Goal: Transaction & Acquisition: Purchase product/service

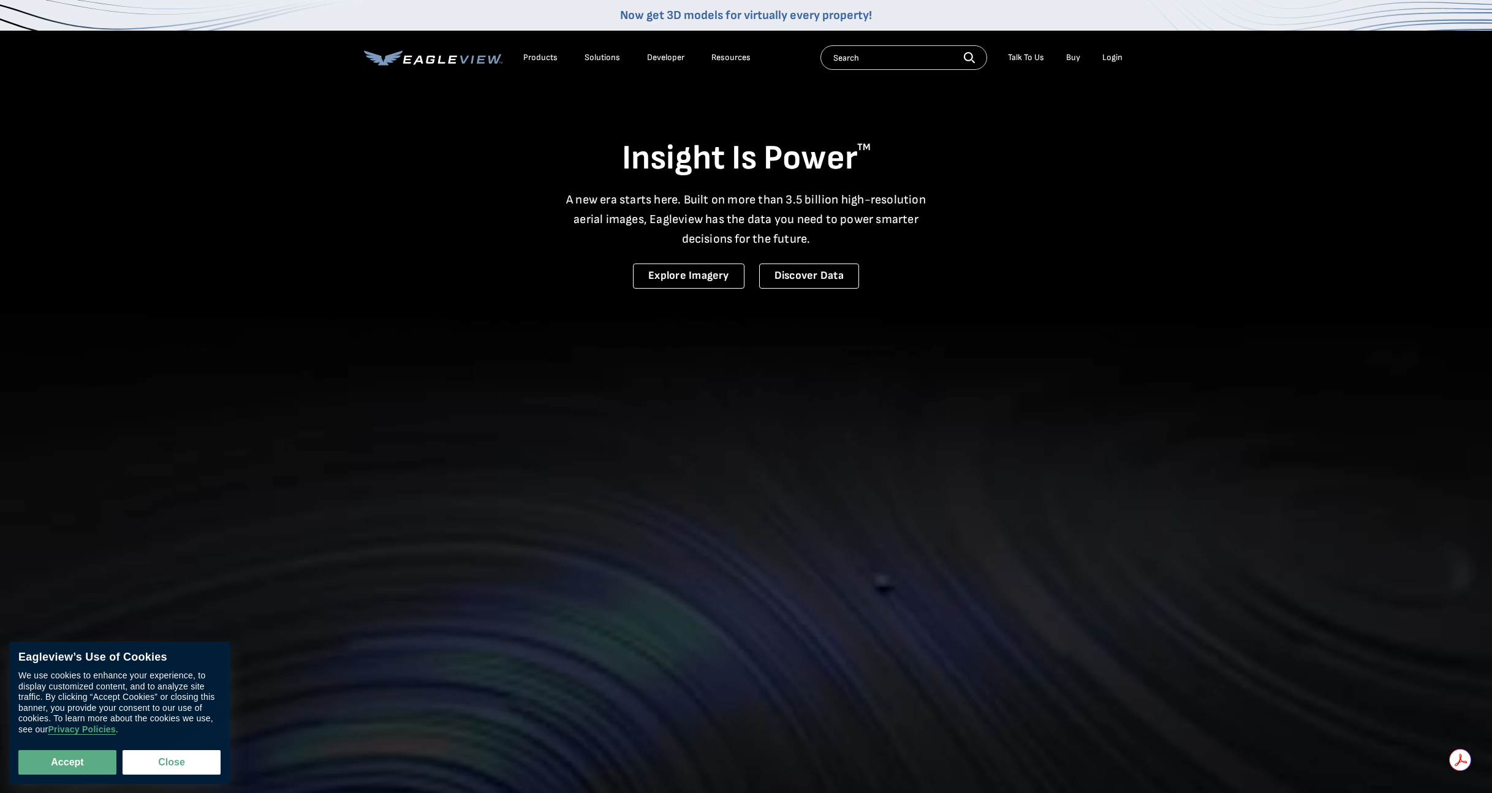
click at [1117, 59] on div "Login" at bounding box center [1112, 57] width 20 height 11
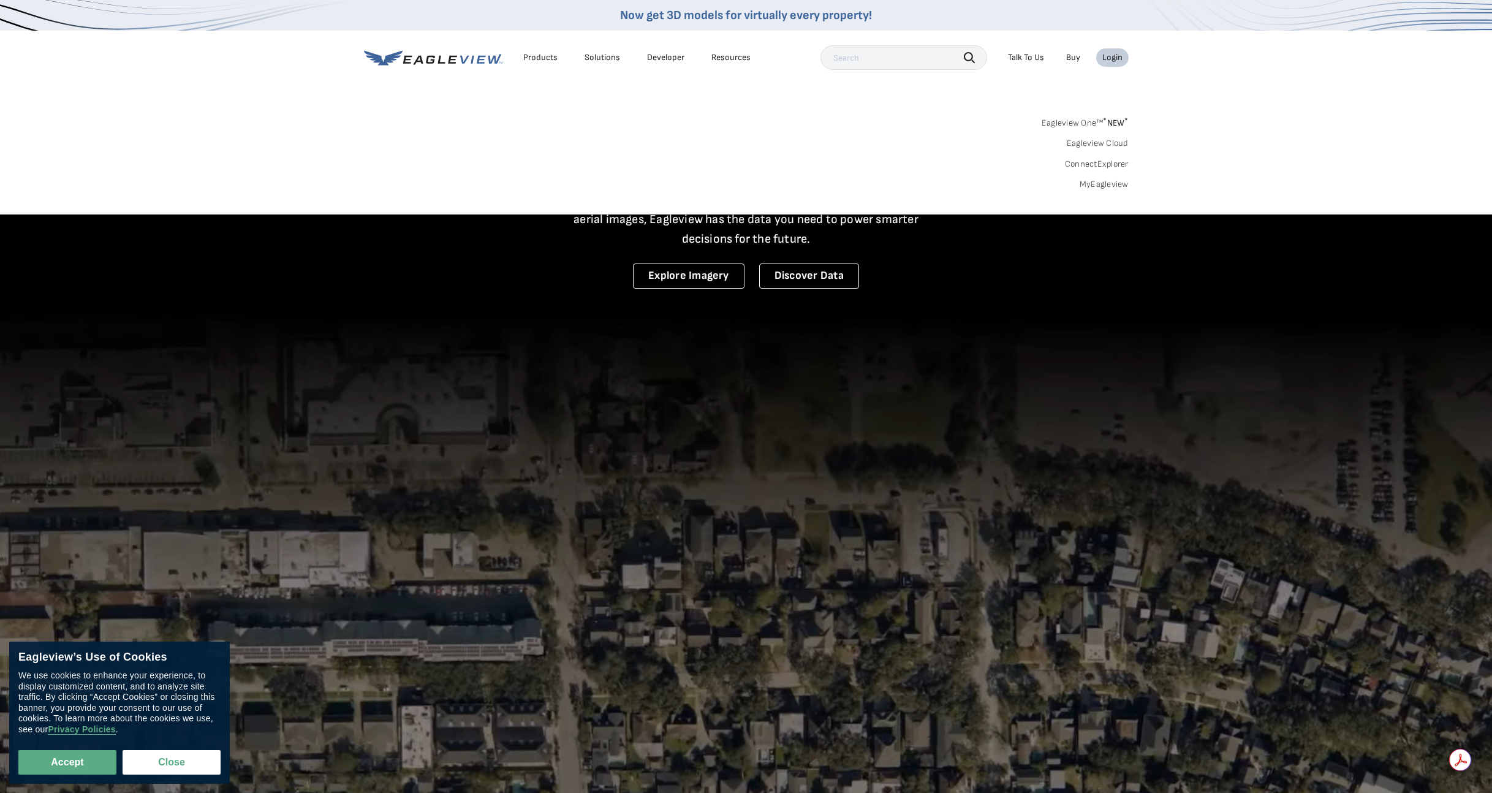
click at [1117, 187] on link "MyEagleview" at bounding box center [1103, 184] width 49 height 11
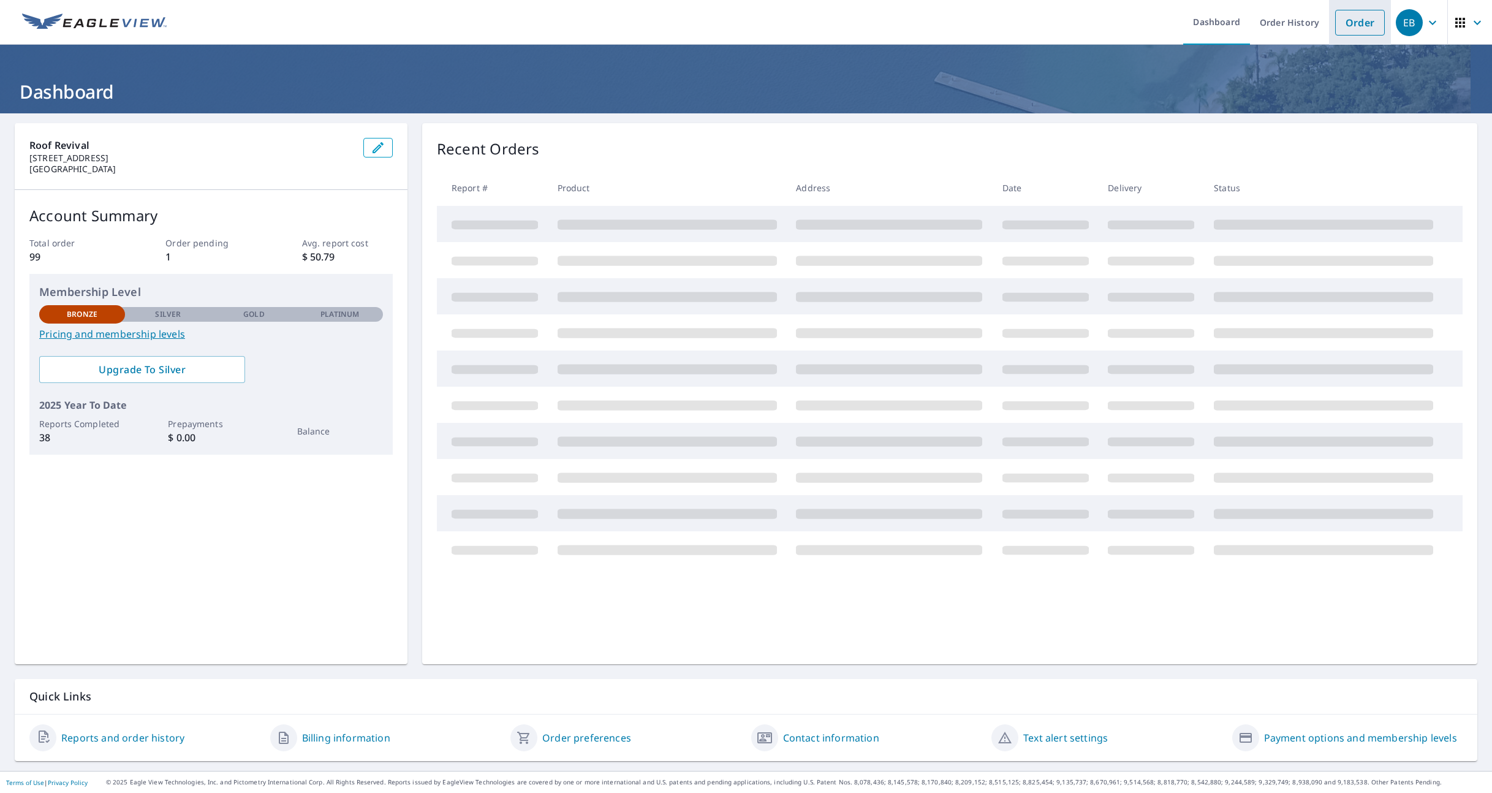
click at [1353, 25] on link "Order" at bounding box center [1360, 23] width 50 height 26
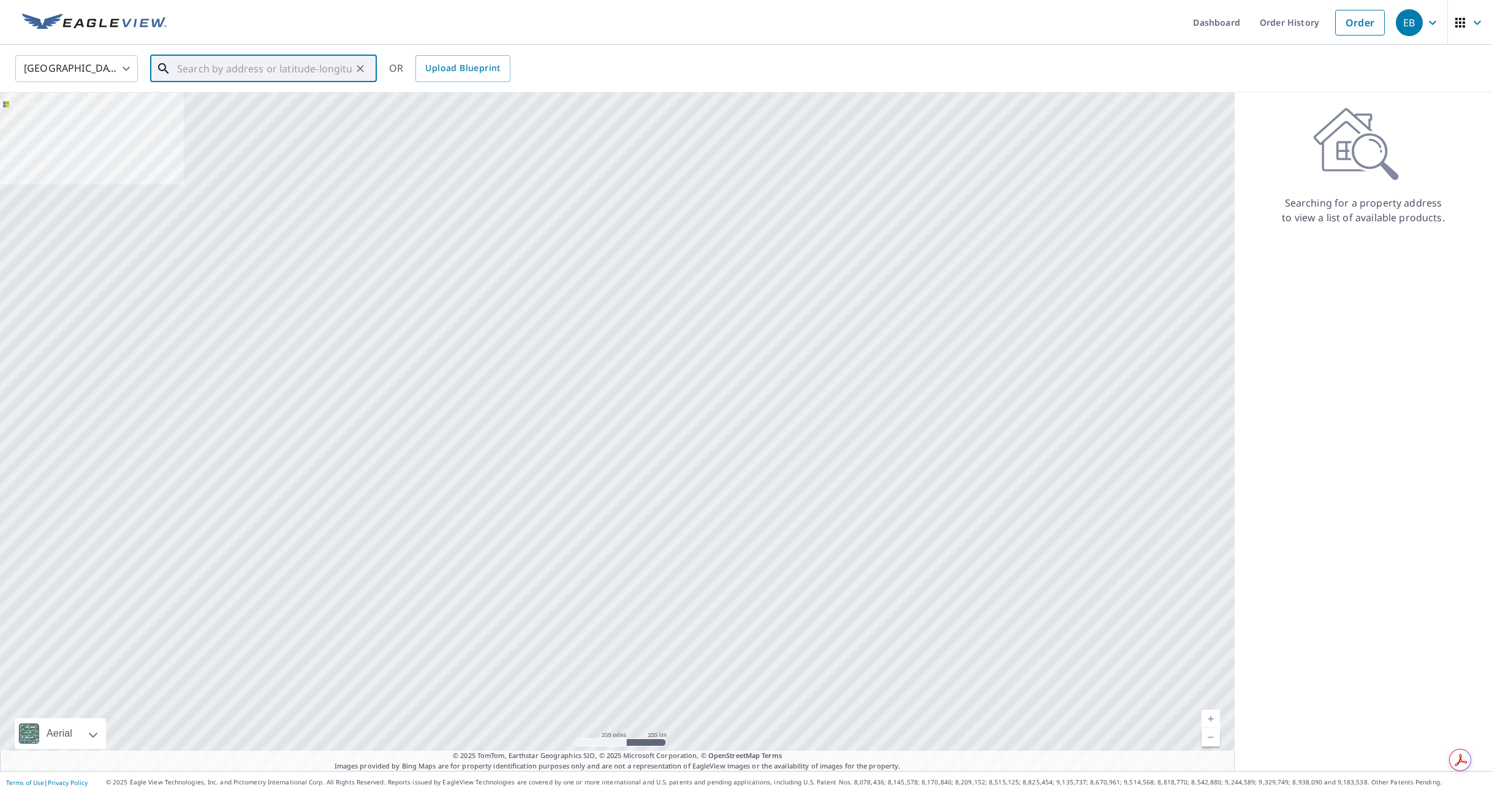
click at [241, 70] on input "text" at bounding box center [264, 68] width 175 height 34
paste input "[STREET_ADDRESS] • [GEOGRAPHIC_DATA], TN 37122"
click at [241, 105] on span "[STREET_ADDRESS]" at bounding box center [271, 104] width 192 height 15
type input "[STREET_ADDRESS][PERSON_NAME]"
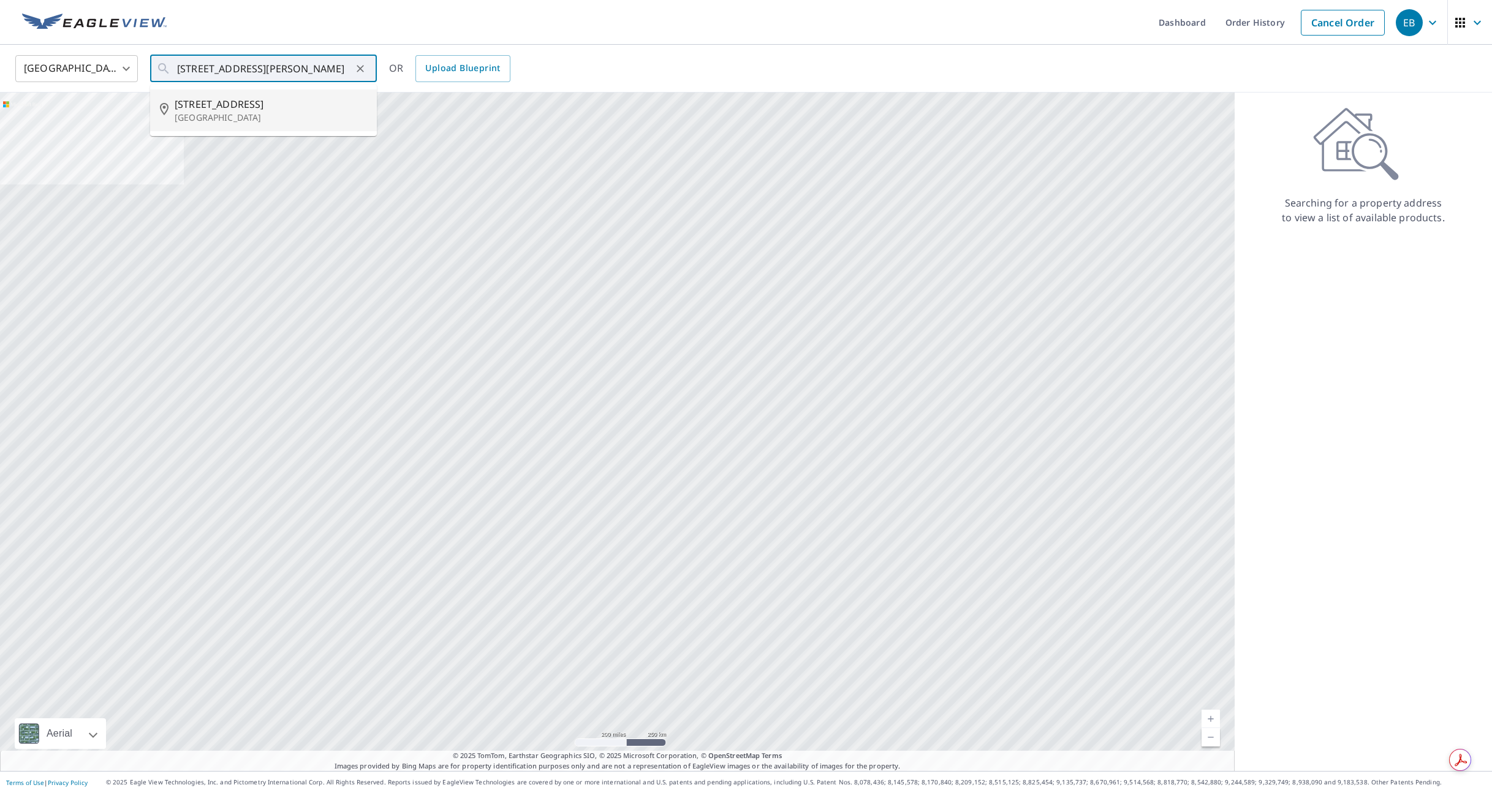
scroll to position [0, 0]
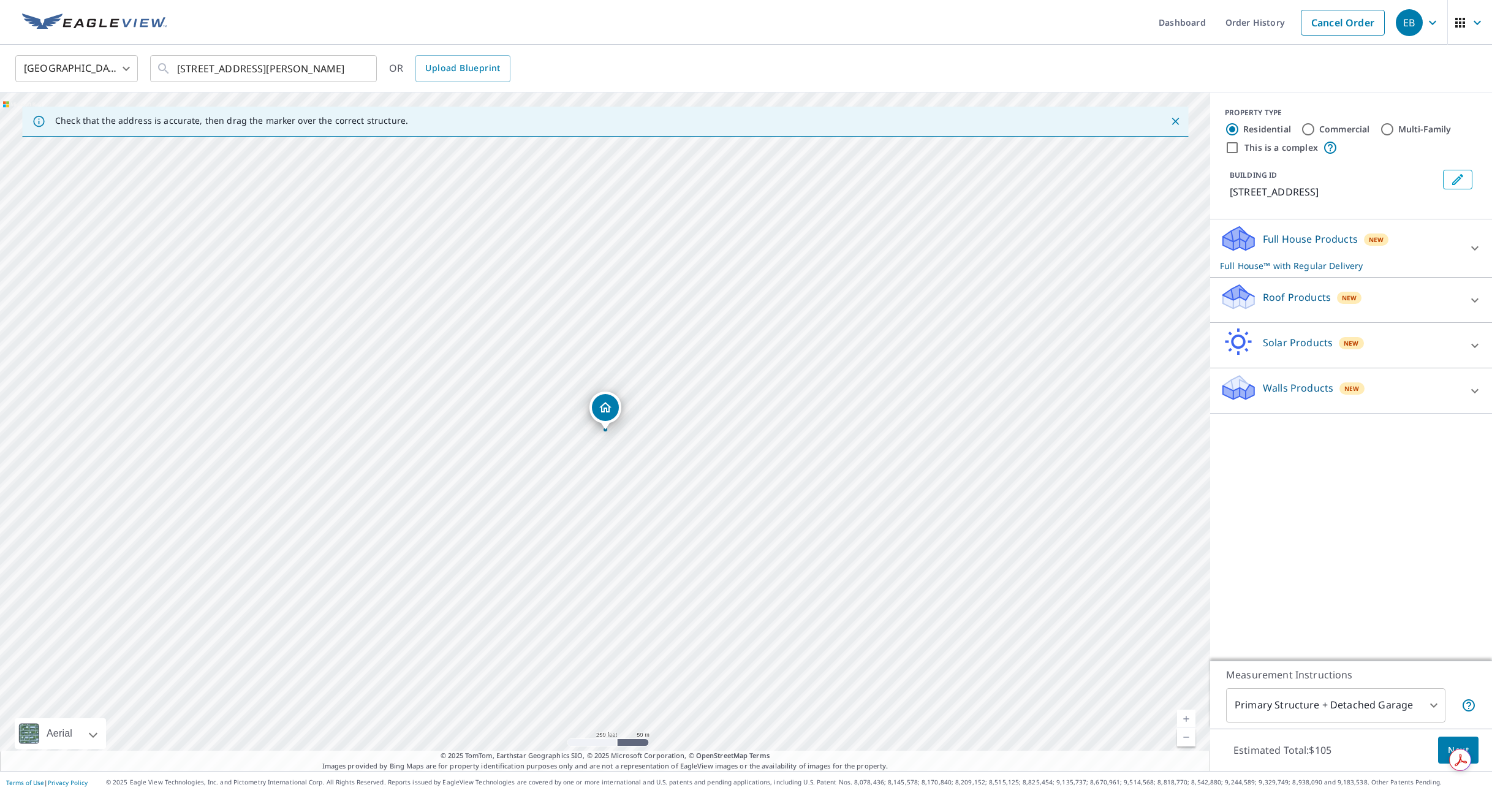
click at [1321, 304] on p "Roof Products" at bounding box center [1297, 297] width 68 height 15
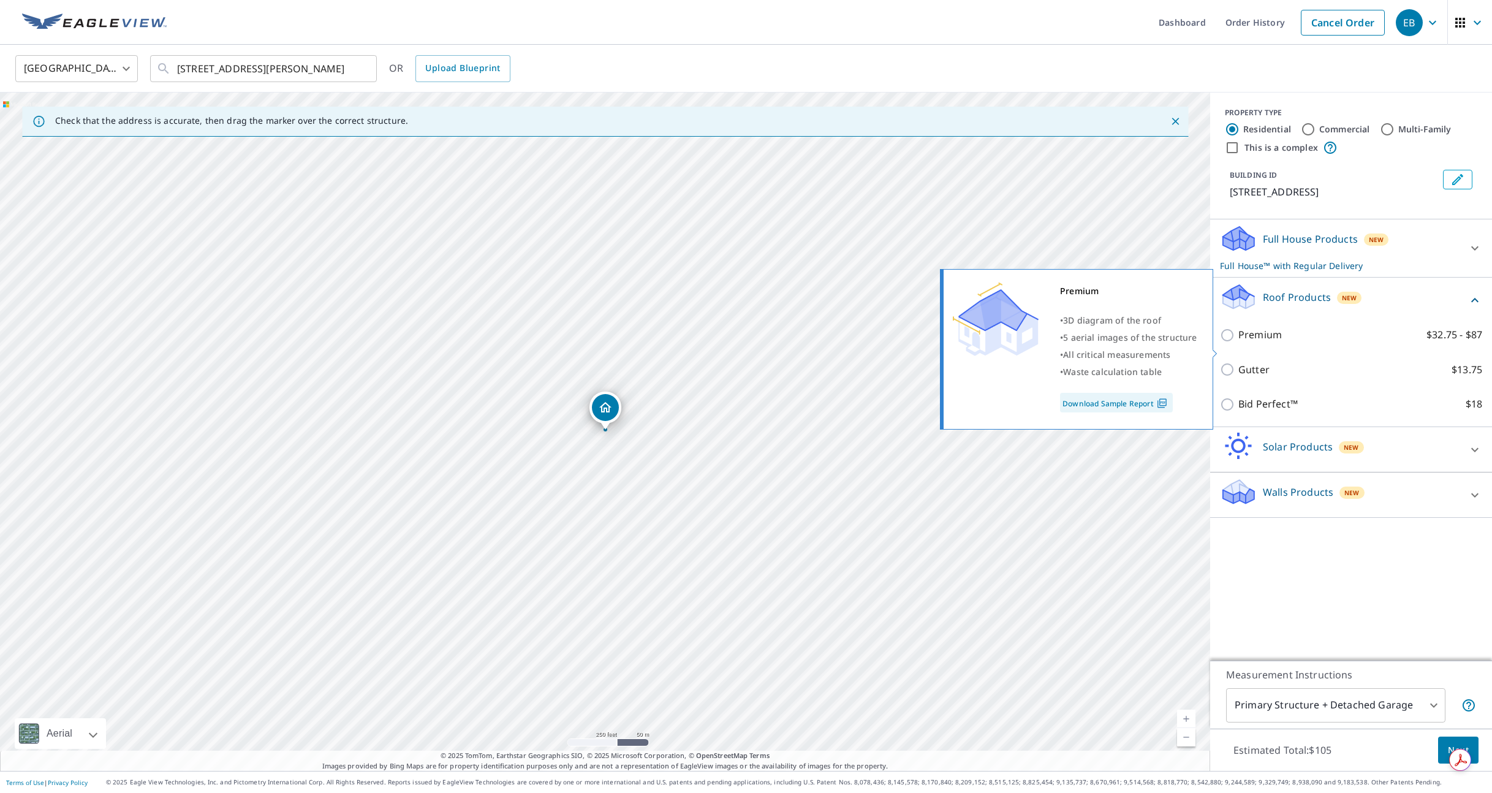
click at [1227, 342] on input "Premium $32.75 - $87" at bounding box center [1229, 335] width 18 height 15
checkbox input "true"
checkbox input "false"
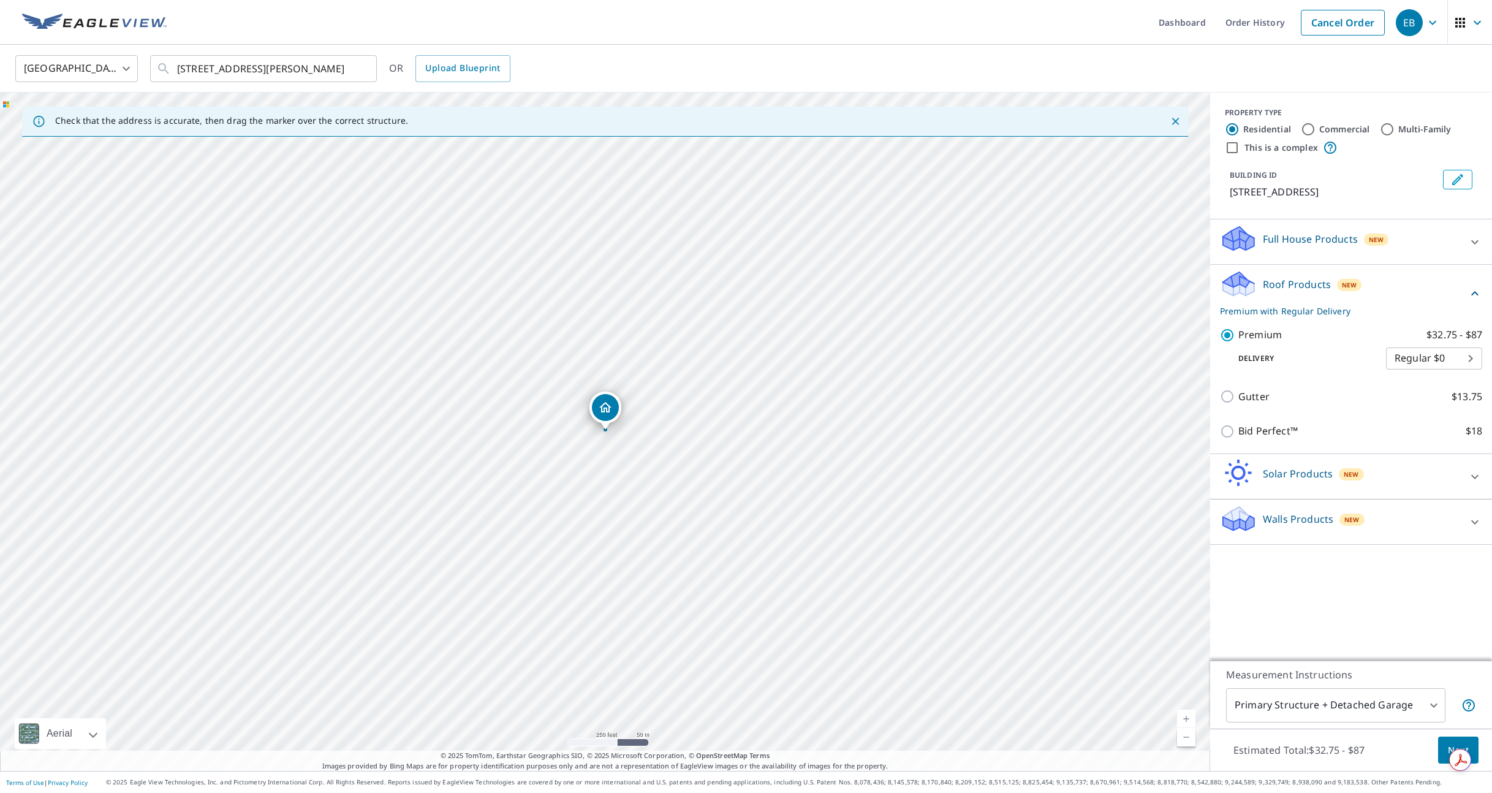
click at [1381, 712] on body "EB EB Dashboard Order History Cancel Order EB [GEOGRAPHIC_DATA] [GEOGRAPHIC_DAT…" at bounding box center [746, 396] width 1492 height 793
click at [1348, 728] on li "Primary Structure Only" at bounding box center [1335, 723] width 219 height 22
type input "2"
click at [1459, 742] on span "Next" at bounding box center [1458, 749] width 21 height 15
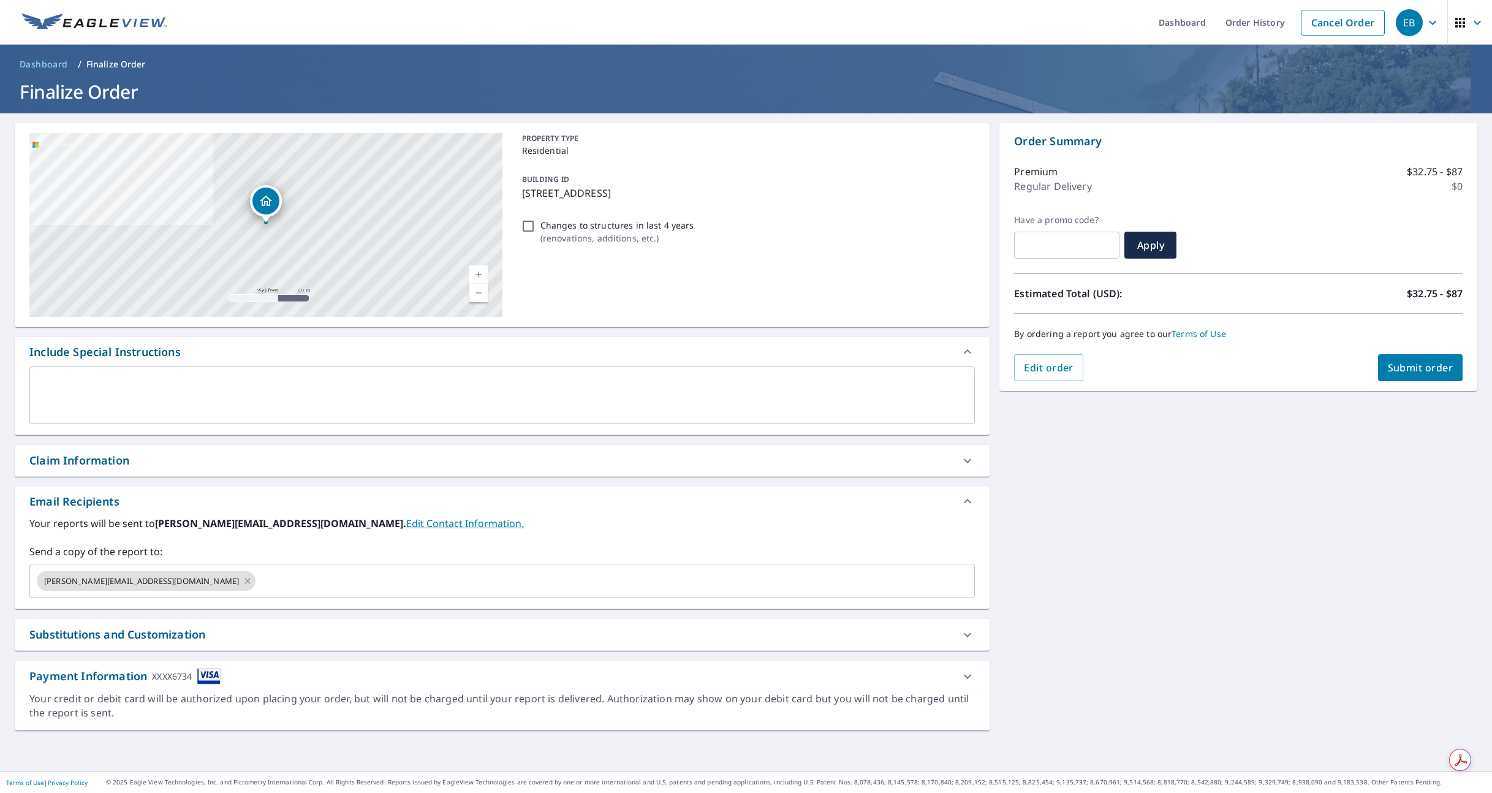
click at [528, 227] on input "Changes to structures in last 4 years ( renovations, additions, etc. )" at bounding box center [528, 226] width 15 height 15
checkbox input "true"
click at [1407, 367] on span "Submit order" at bounding box center [1421, 367] width 66 height 13
checkbox input "true"
